Goal: Book appointment/travel/reservation

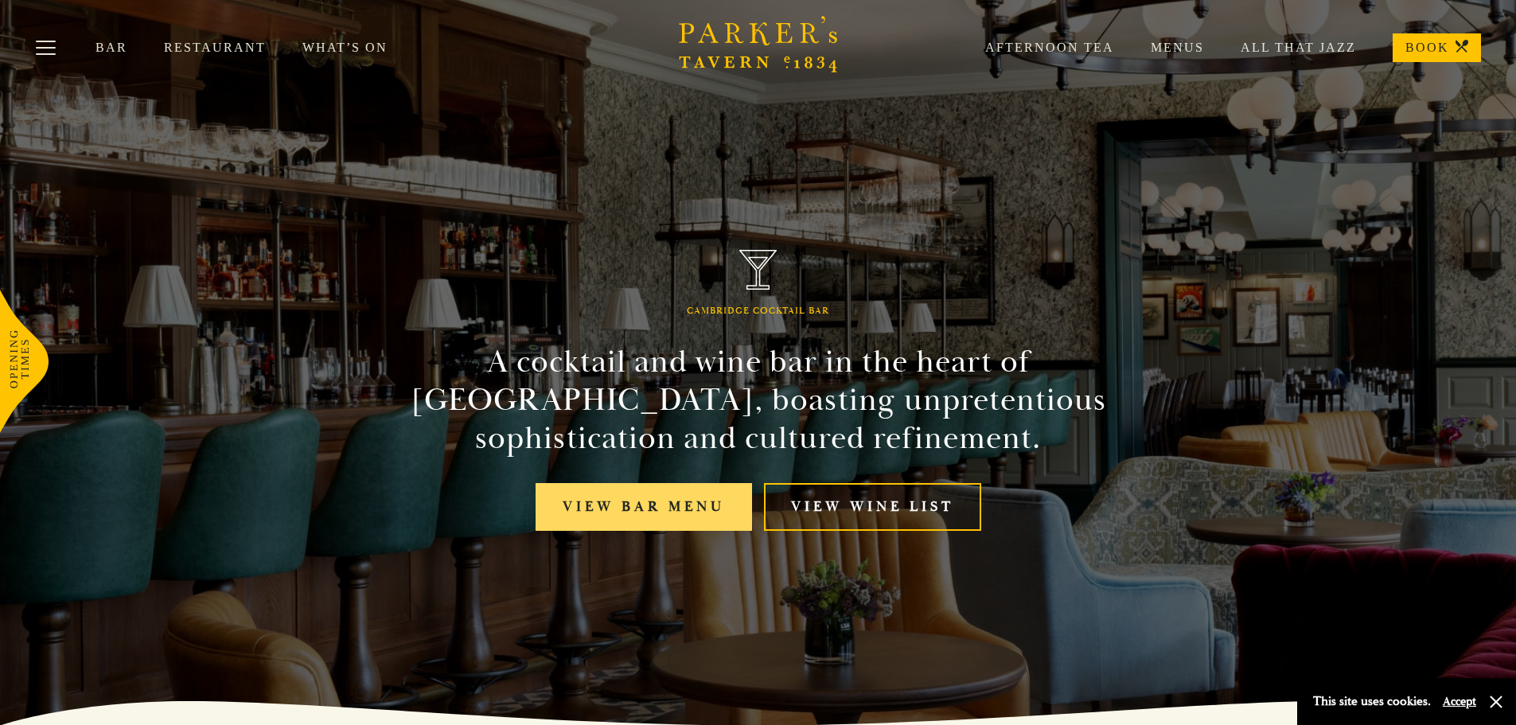
click at [693, 500] on link "View bar menu" at bounding box center [643, 507] width 216 height 49
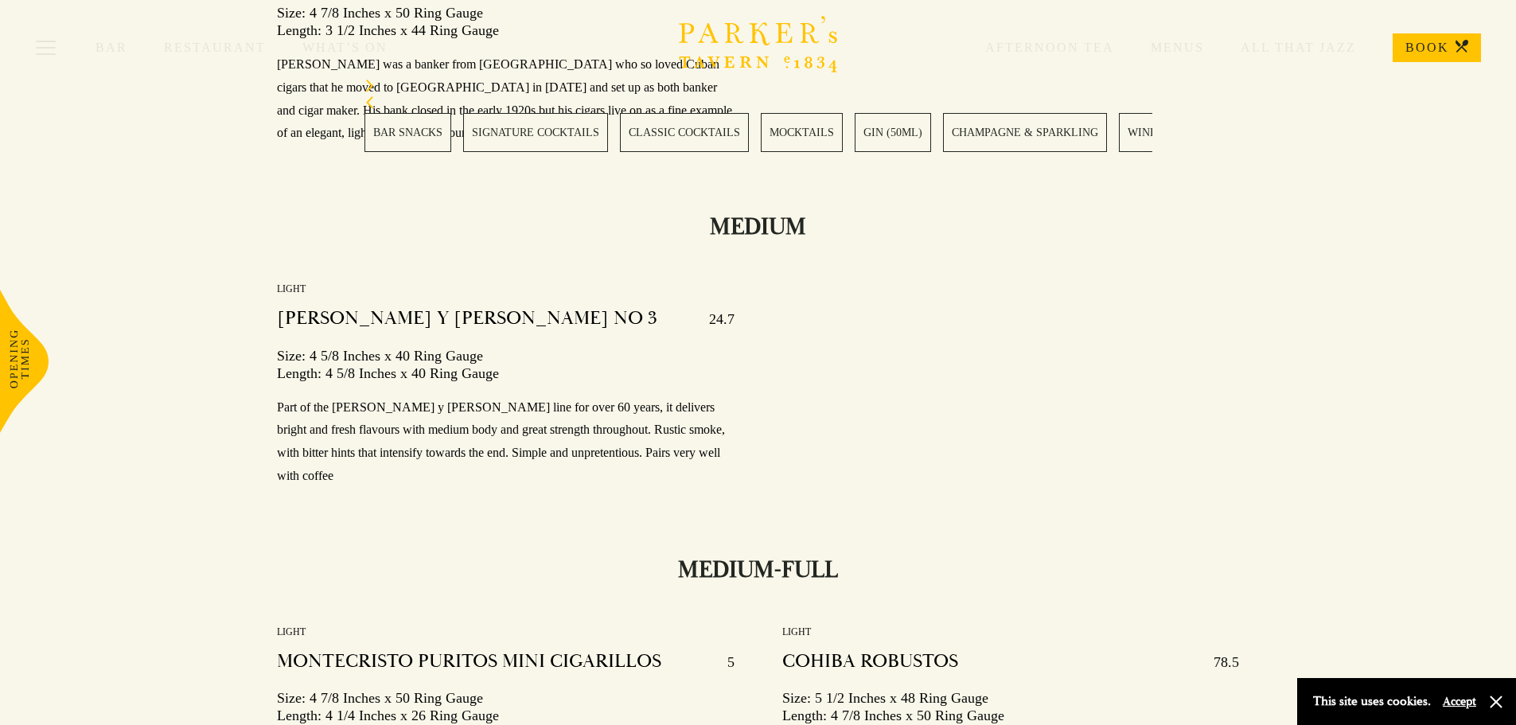
scroll to position [21985, 0]
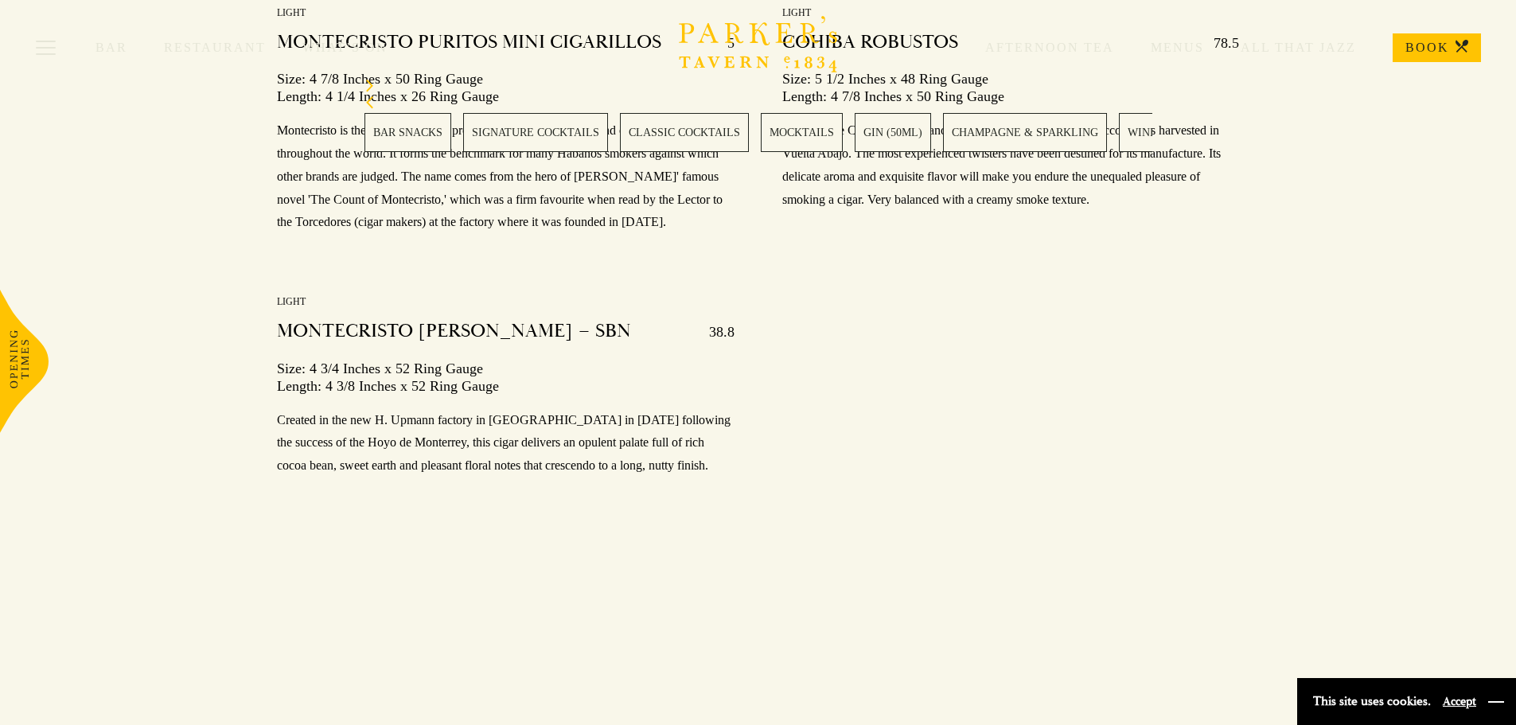
click at [1495, 702] on button "button" at bounding box center [1496, 702] width 16 height 16
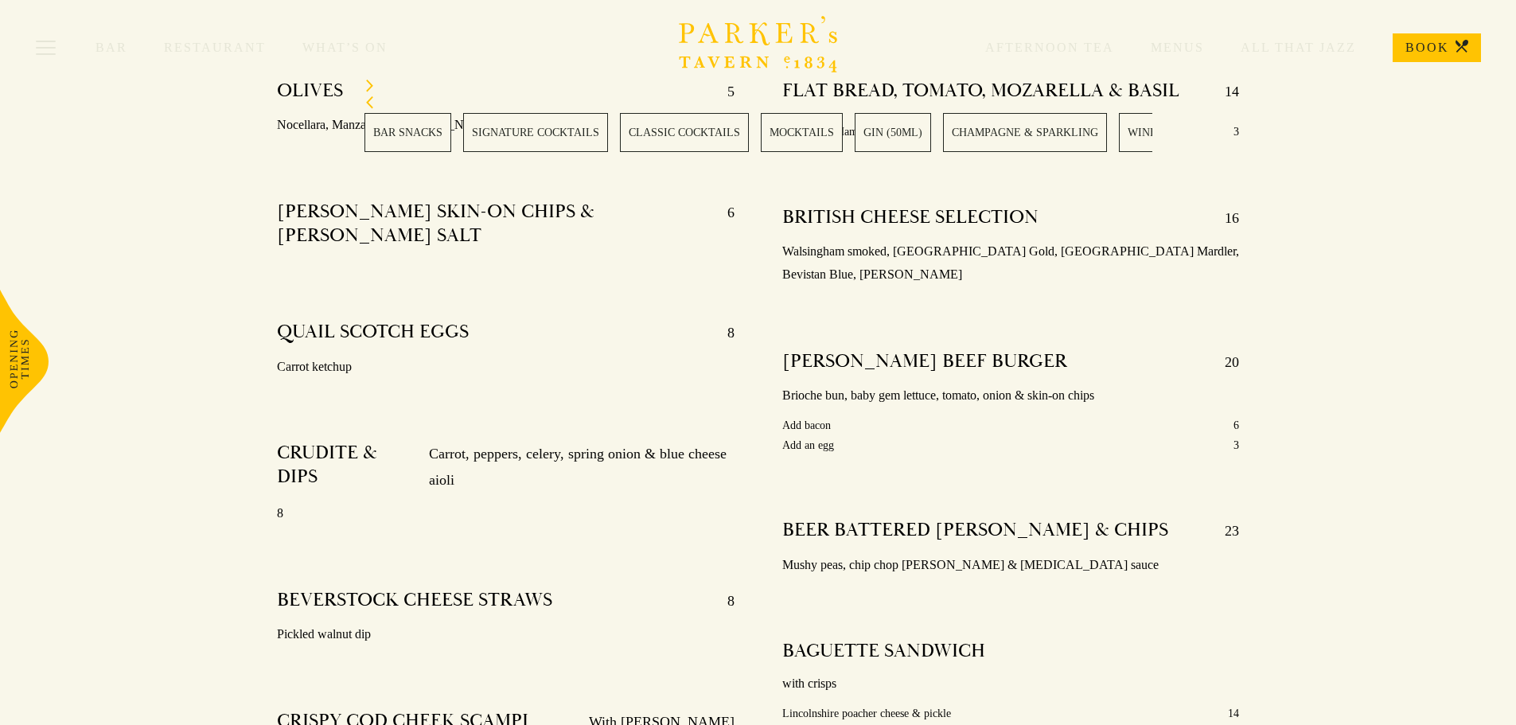
scroll to position [0, 0]
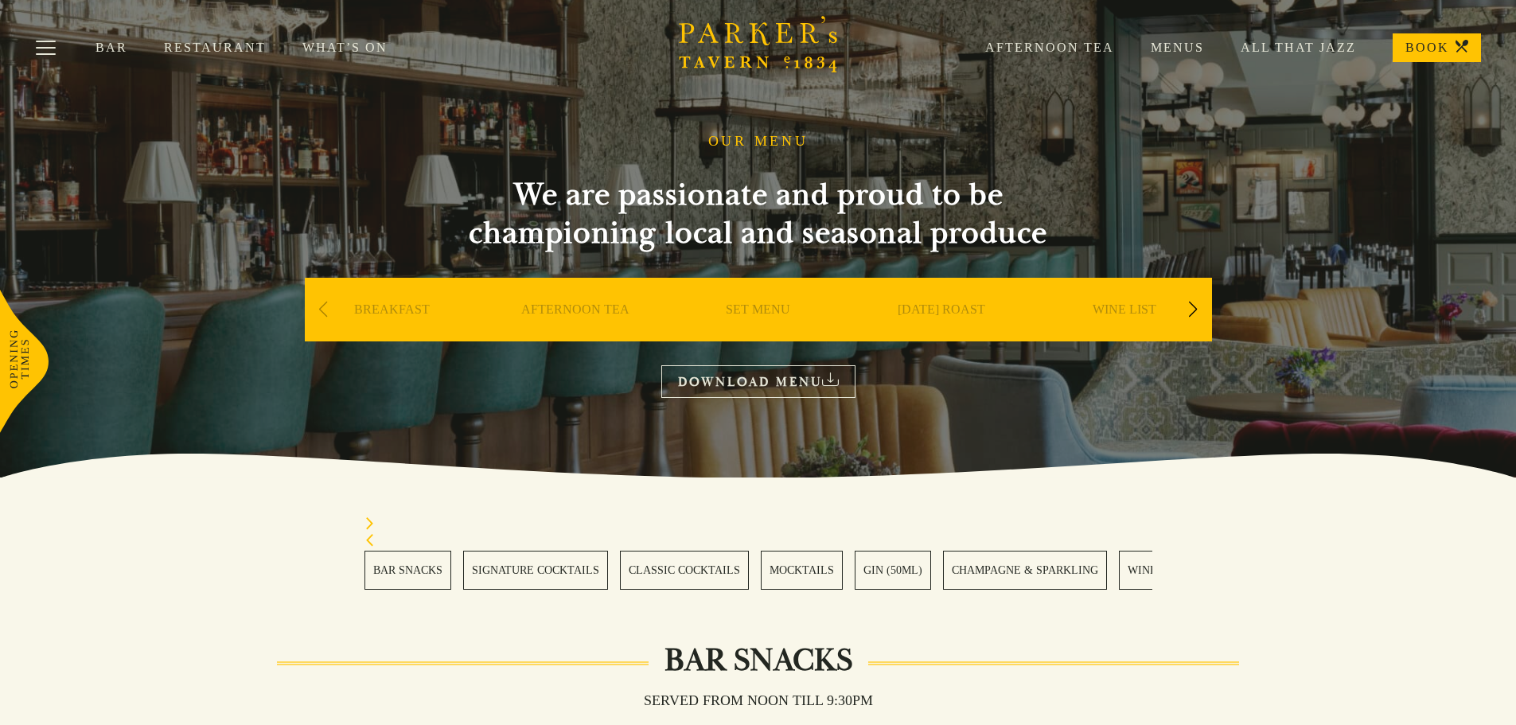
click at [1306, 46] on link "All That Jazz" at bounding box center [1280, 48] width 152 height 16
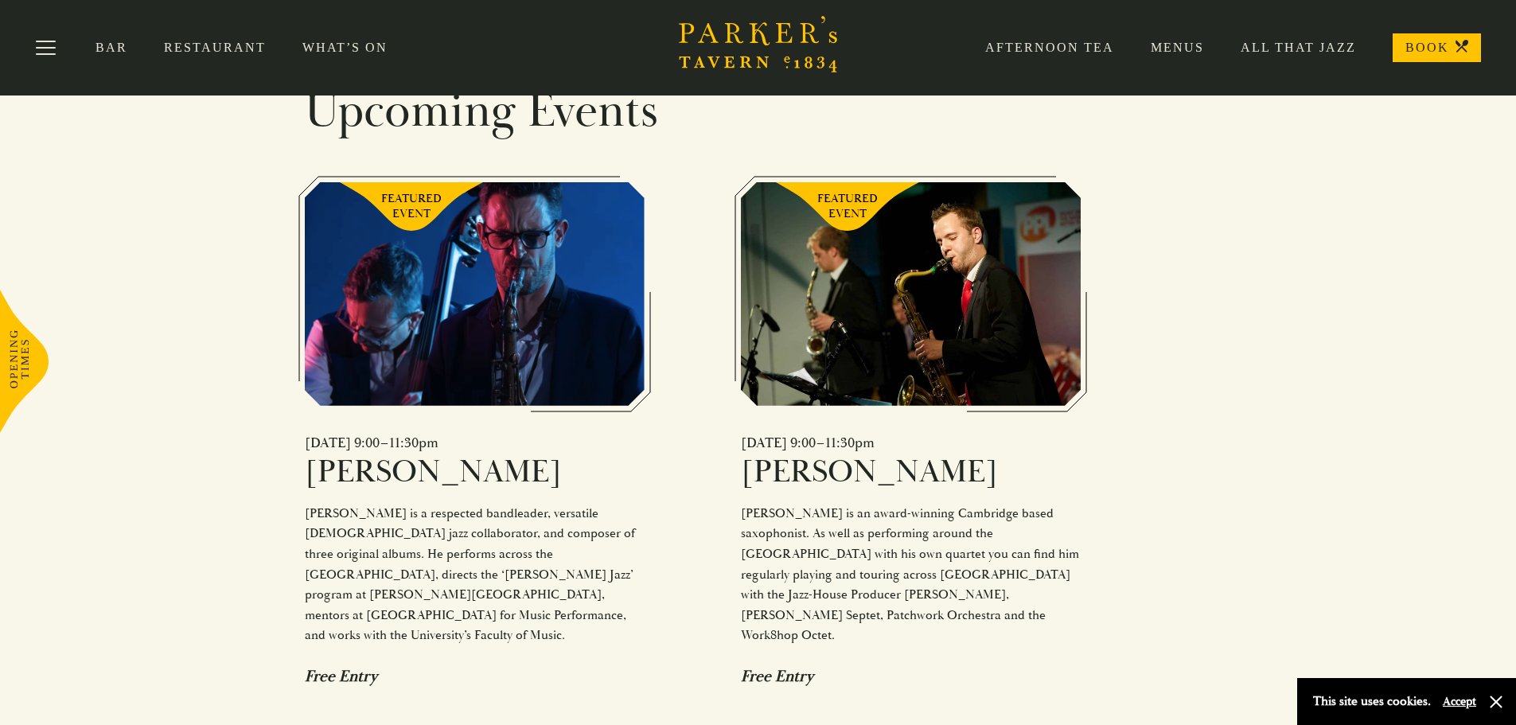
scroll to position [477, 0]
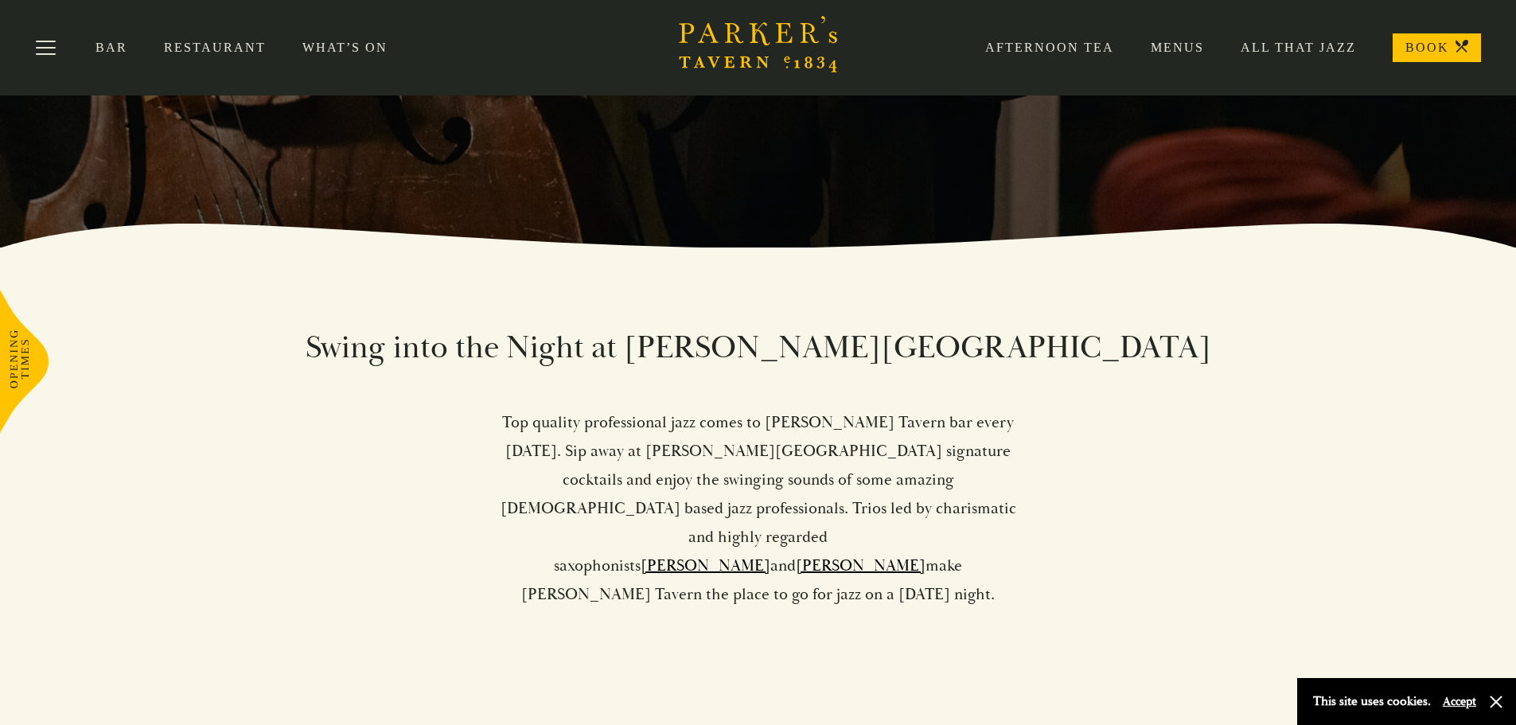
click at [198, 44] on link "Restaurant" at bounding box center [233, 48] width 138 height 16
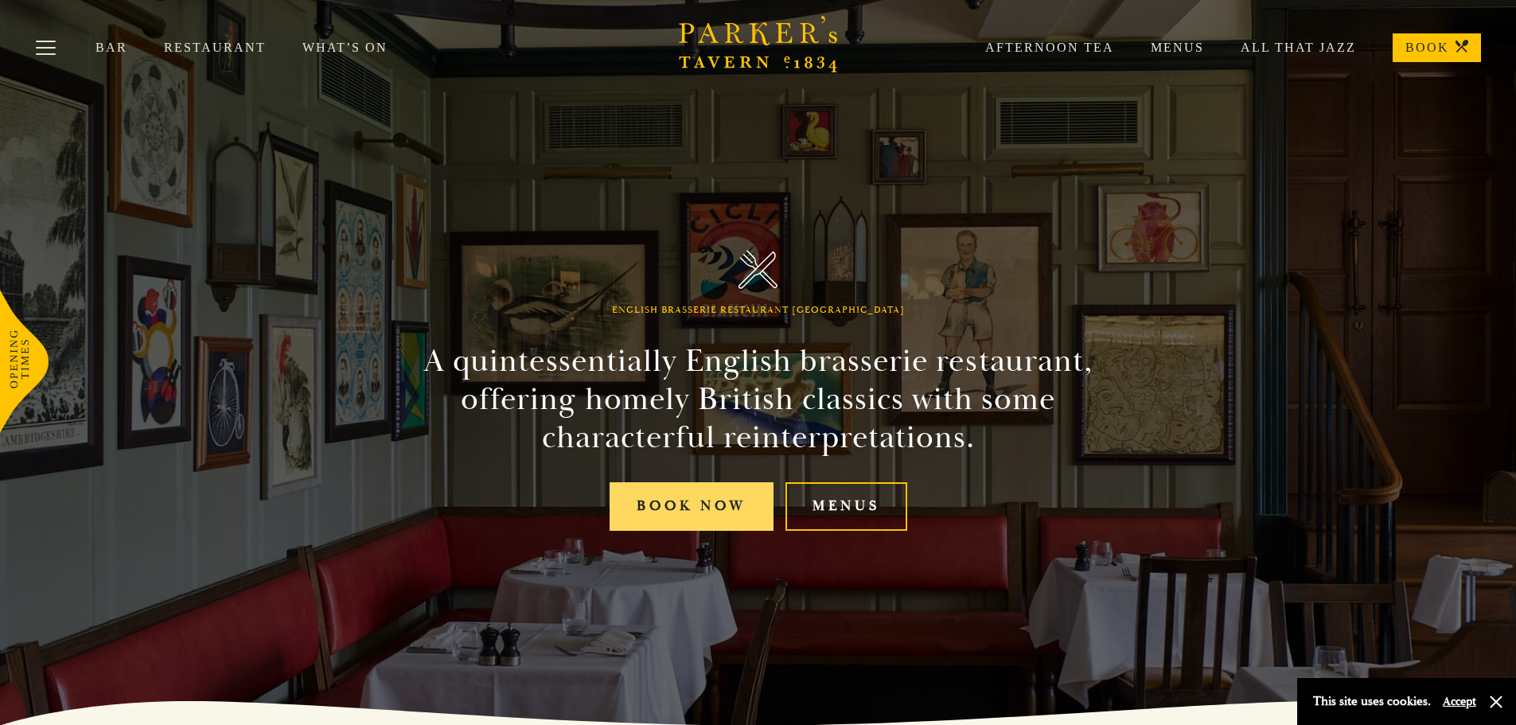
click at [734, 519] on link "Book Now" at bounding box center [691, 506] width 164 height 49
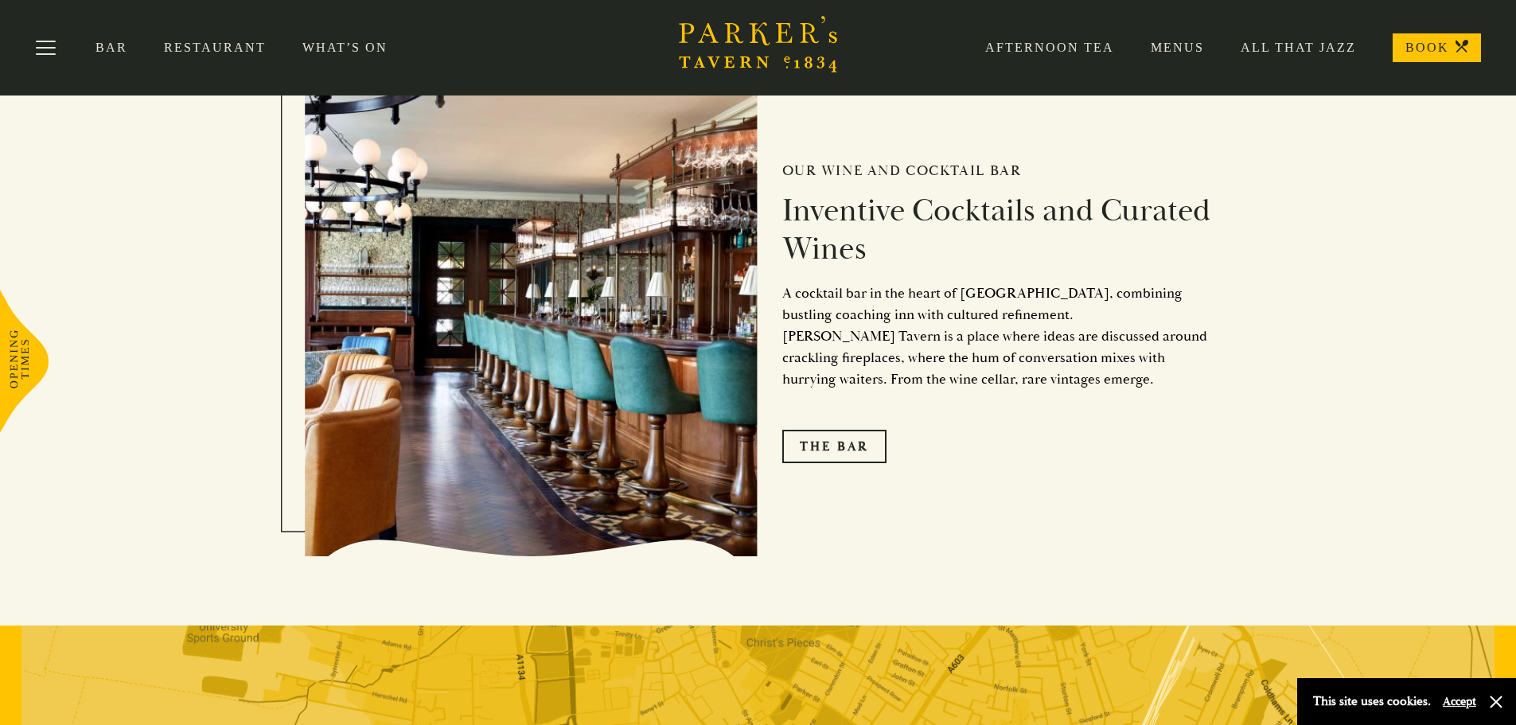
scroll to position [2546, 0]
